Goal: Find specific page/section: Find specific page/section

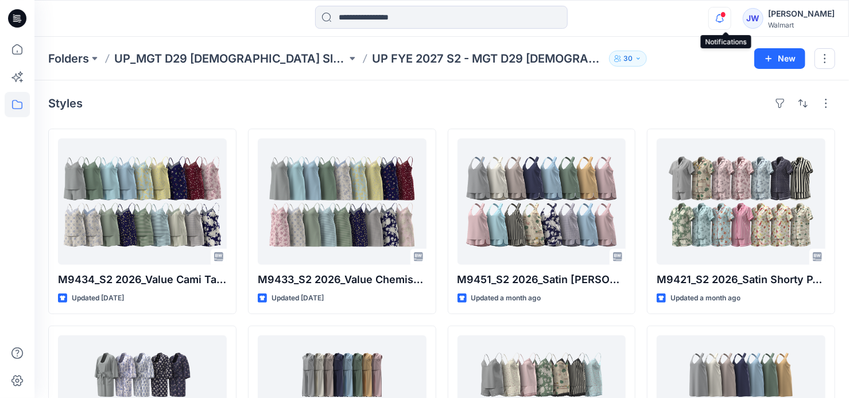
click at [720, 16] on icon "button" at bounding box center [720, 18] width 22 height 23
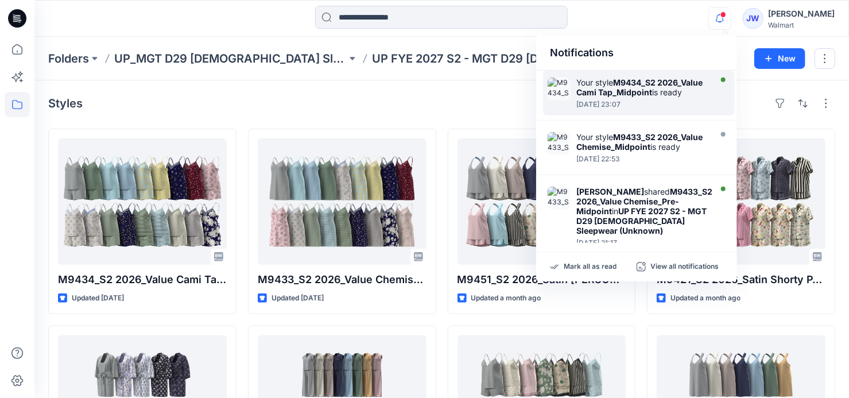
click at [641, 99] on div at bounding box center [643, 98] width 132 height 2
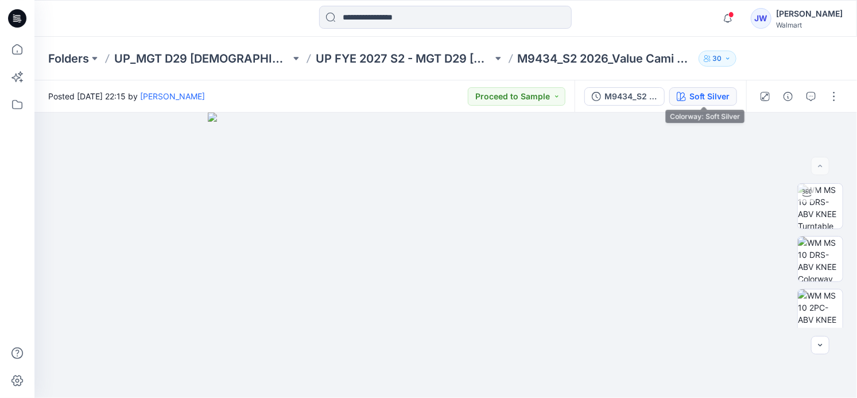
click at [708, 92] on div "Soft Silver" at bounding box center [710, 96] width 40 height 13
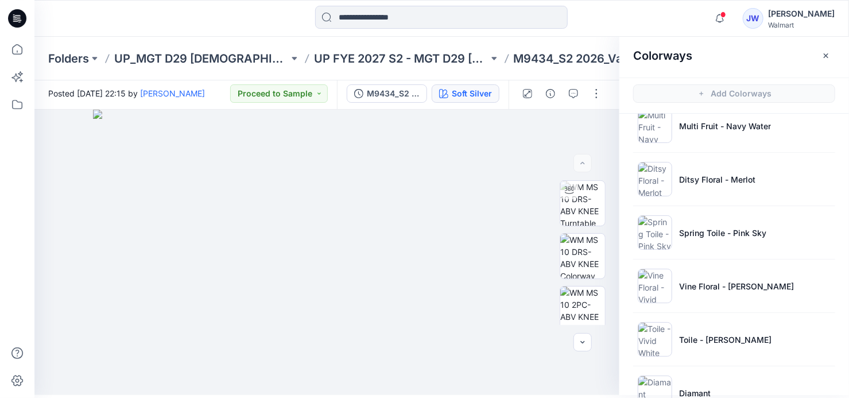
scroll to position [238, 0]
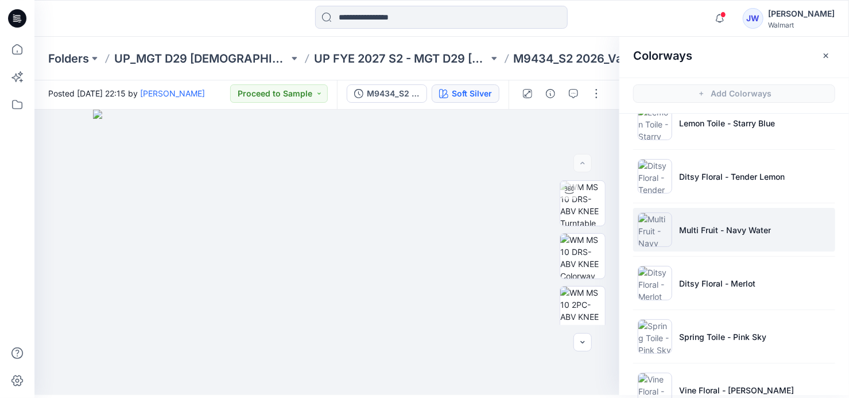
click at [704, 229] on p "Multi Fruit - Navy Water" at bounding box center [725, 230] width 92 height 12
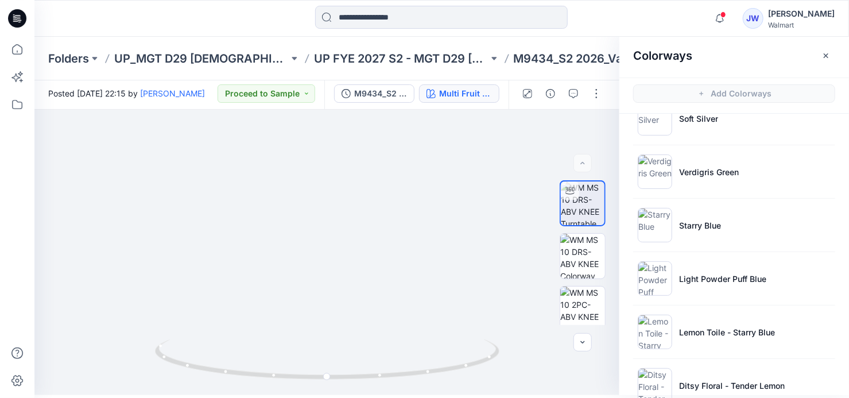
scroll to position [0, 0]
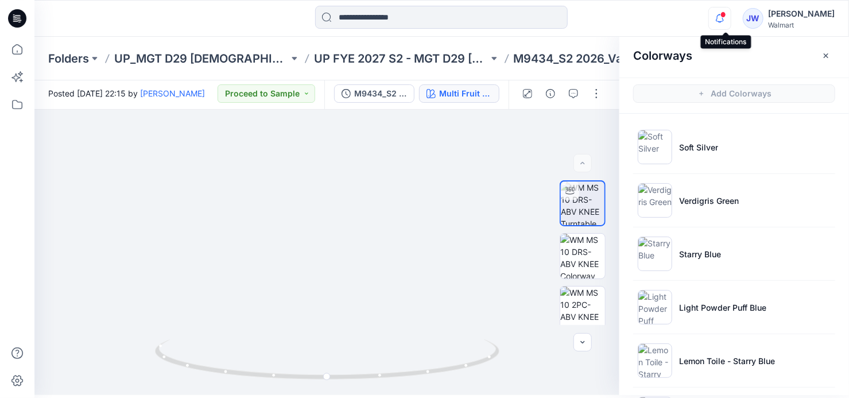
click at [724, 17] on icon "button" at bounding box center [720, 18] width 22 height 23
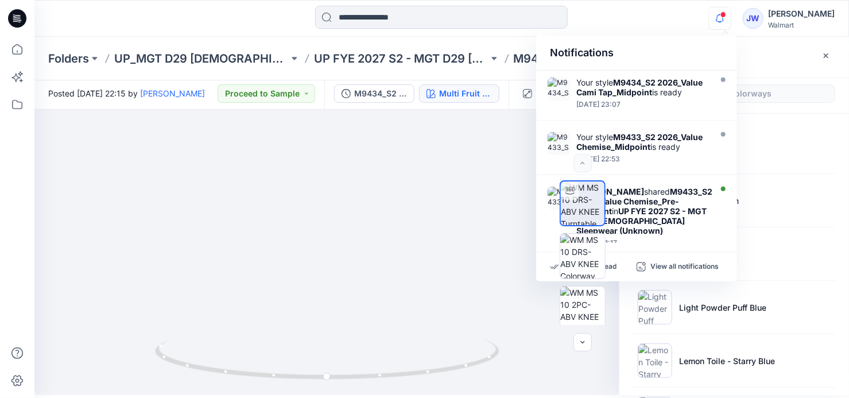
click at [724, 17] on icon "button" at bounding box center [720, 18] width 22 height 23
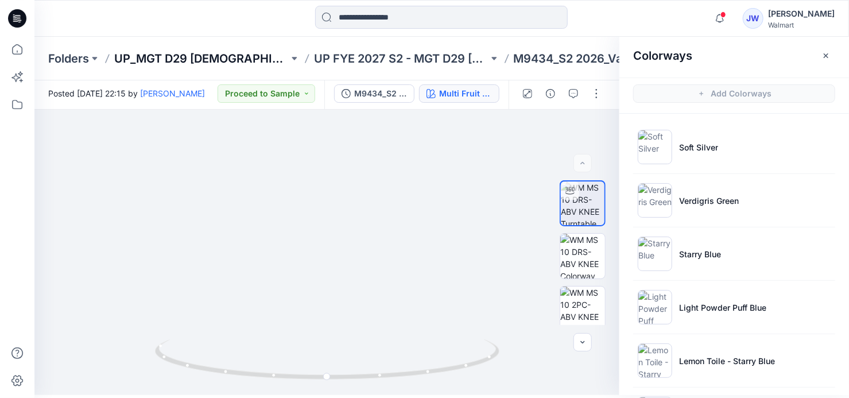
click at [173, 63] on p "UP_MGT D29 [DEMOGRAPHIC_DATA] Sleep" at bounding box center [201, 59] width 175 height 16
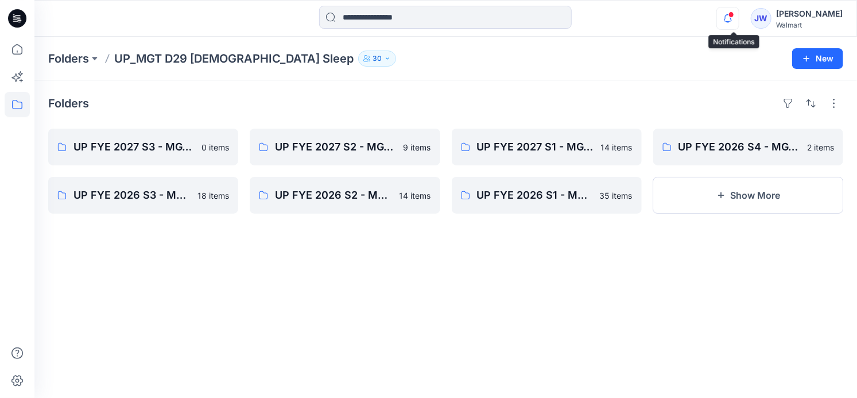
click at [736, 19] on icon "button" at bounding box center [728, 18] width 22 height 23
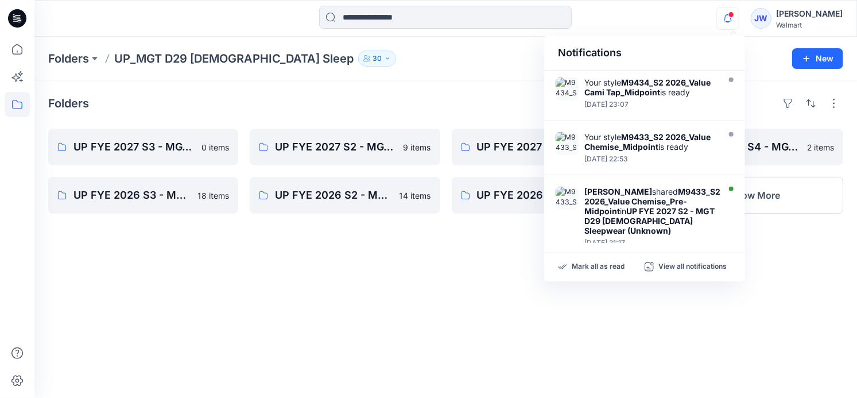
click at [736, 19] on icon "button" at bounding box center [728, 18] width 22 height 23
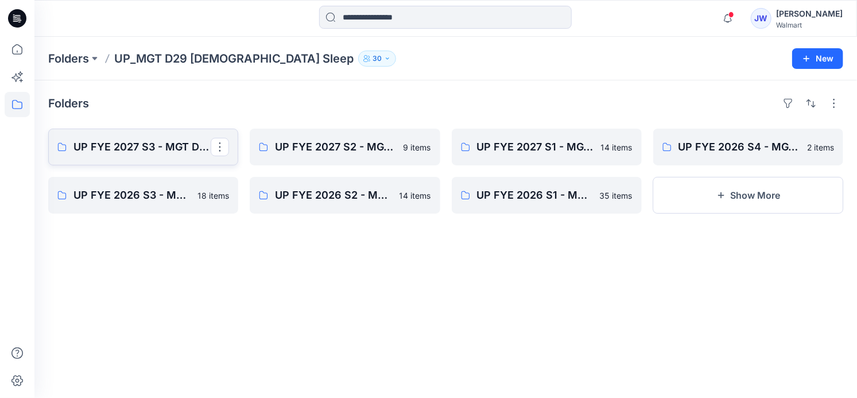
click at [127, 156] on link "UP FYE 2027 S3 - MGT D29 [DEMOGRAPHIC_DATA] Sleepwear" at bounding box center [143, 147] width 190 height 37
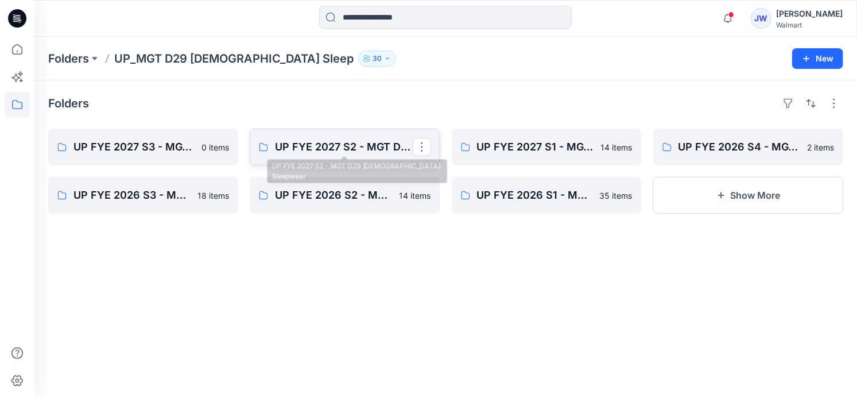
click at [326, 152] on p "UP FYE 2027 S2 - MGT D29 [DEMOGRAPHIC_DATA] Sleepwear" at bounding box center [343, 147] width 137 height 16
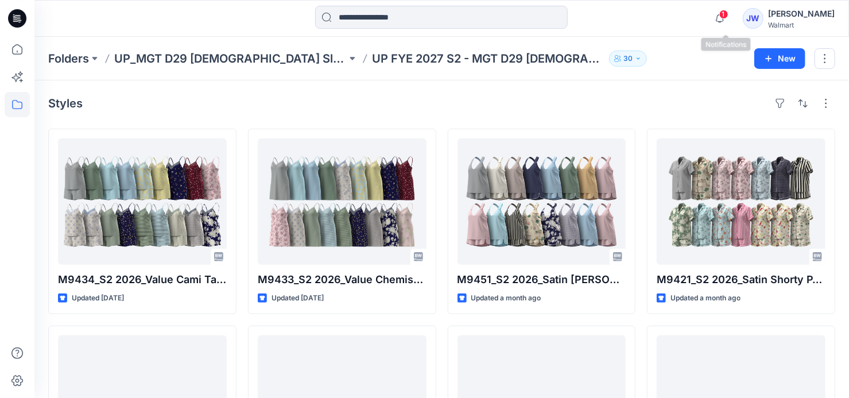
click at [728, 17] on span "1" at bounding box center [724, 14] width 9 height 9
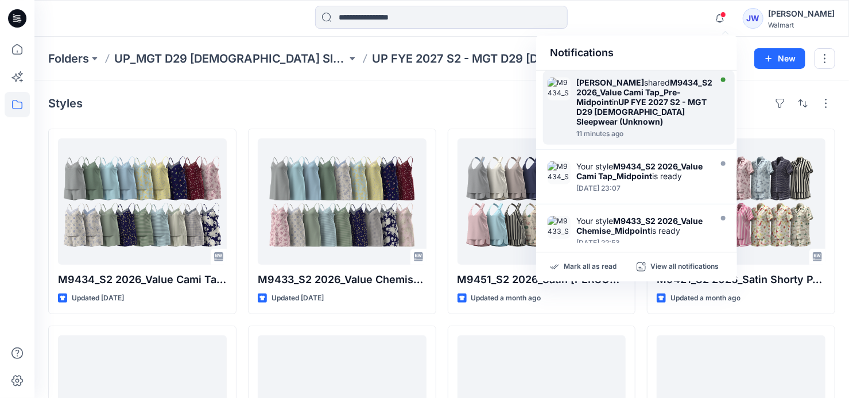
click at [682, 104] on strong "UP FYE 2027 S2 - MGT D29 [DEMOGRAPHIC_DATA] Sleepwear (Unknown)" at bounding box center [642, 111] width 130 height 29
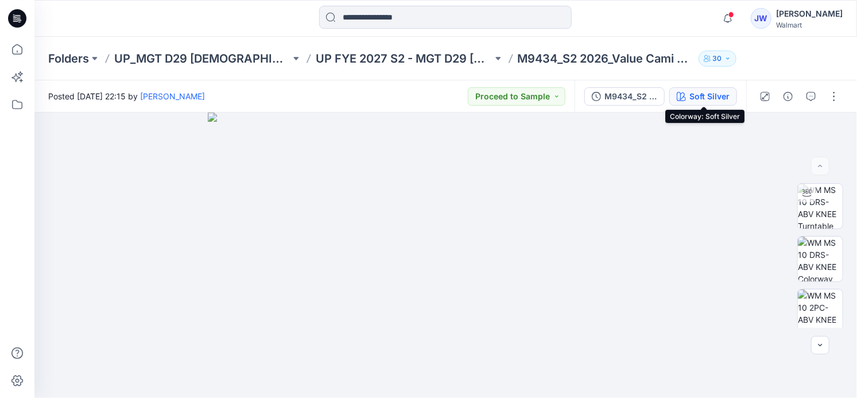
click at [714, 92] on div "Soft Silver" at bounding box center [710, 96] width 40 height 13
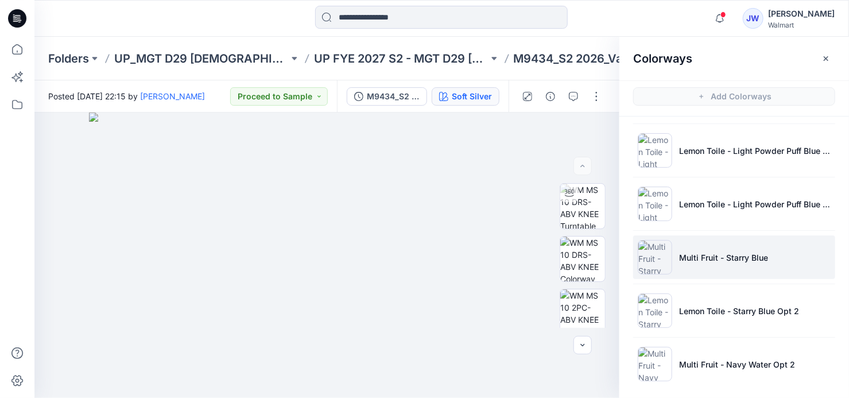
scroll to position [3, 0]
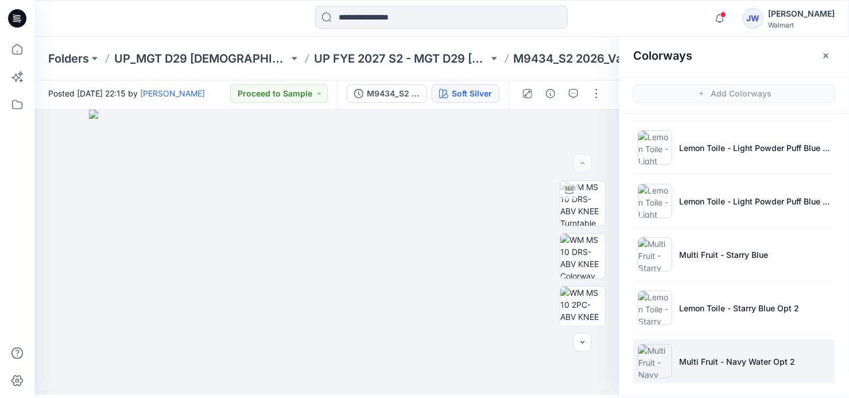
click at [723, 349] on li "Multi Fruit - Navy Water Opt 2" at bounding box center [734, 361] width 202 height 44
